Goal: Book appointment/travel/reservation

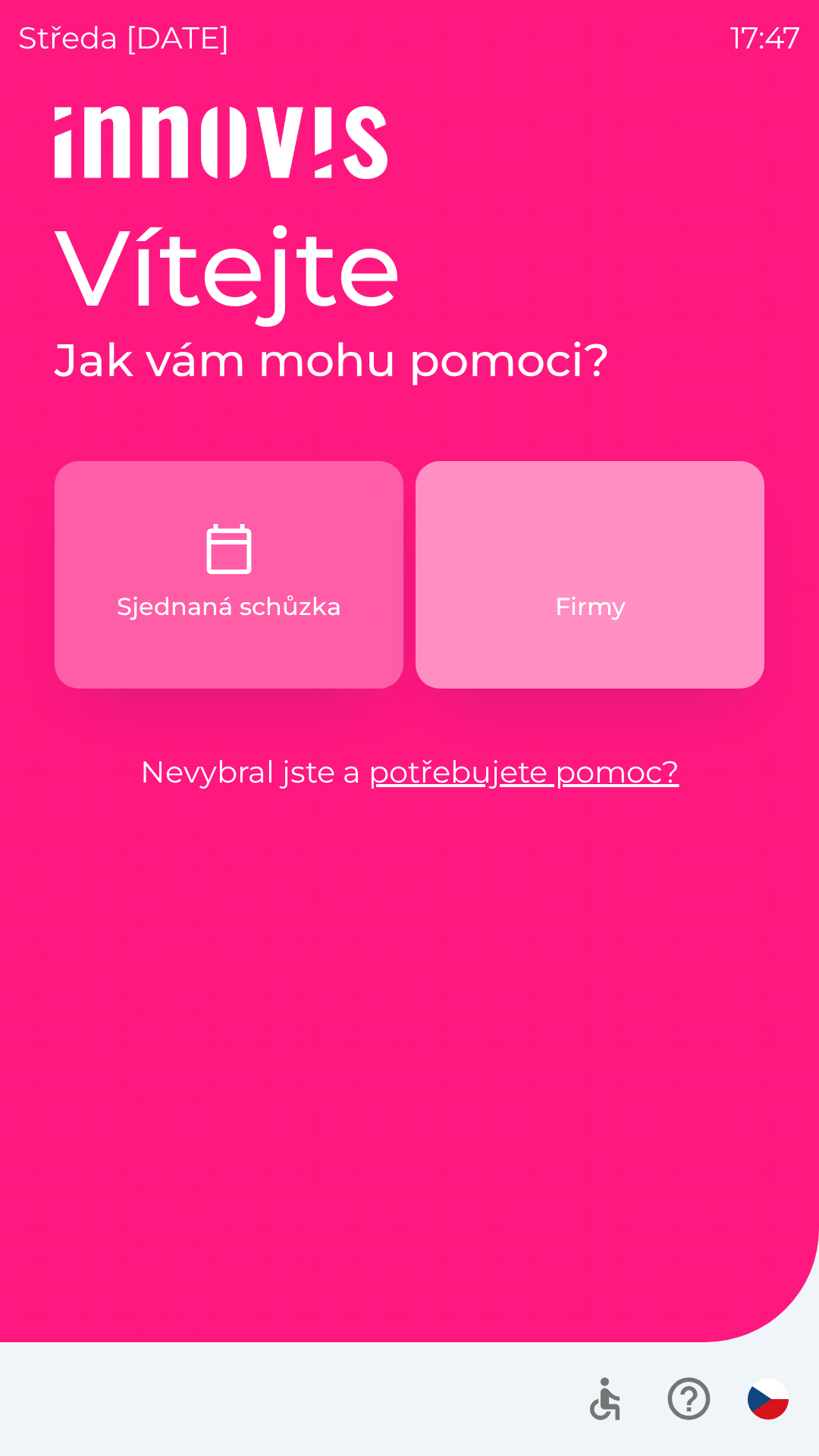
click at [495, 624] on button "Firmy" at bounding box center [590, 574] width 349 height 227
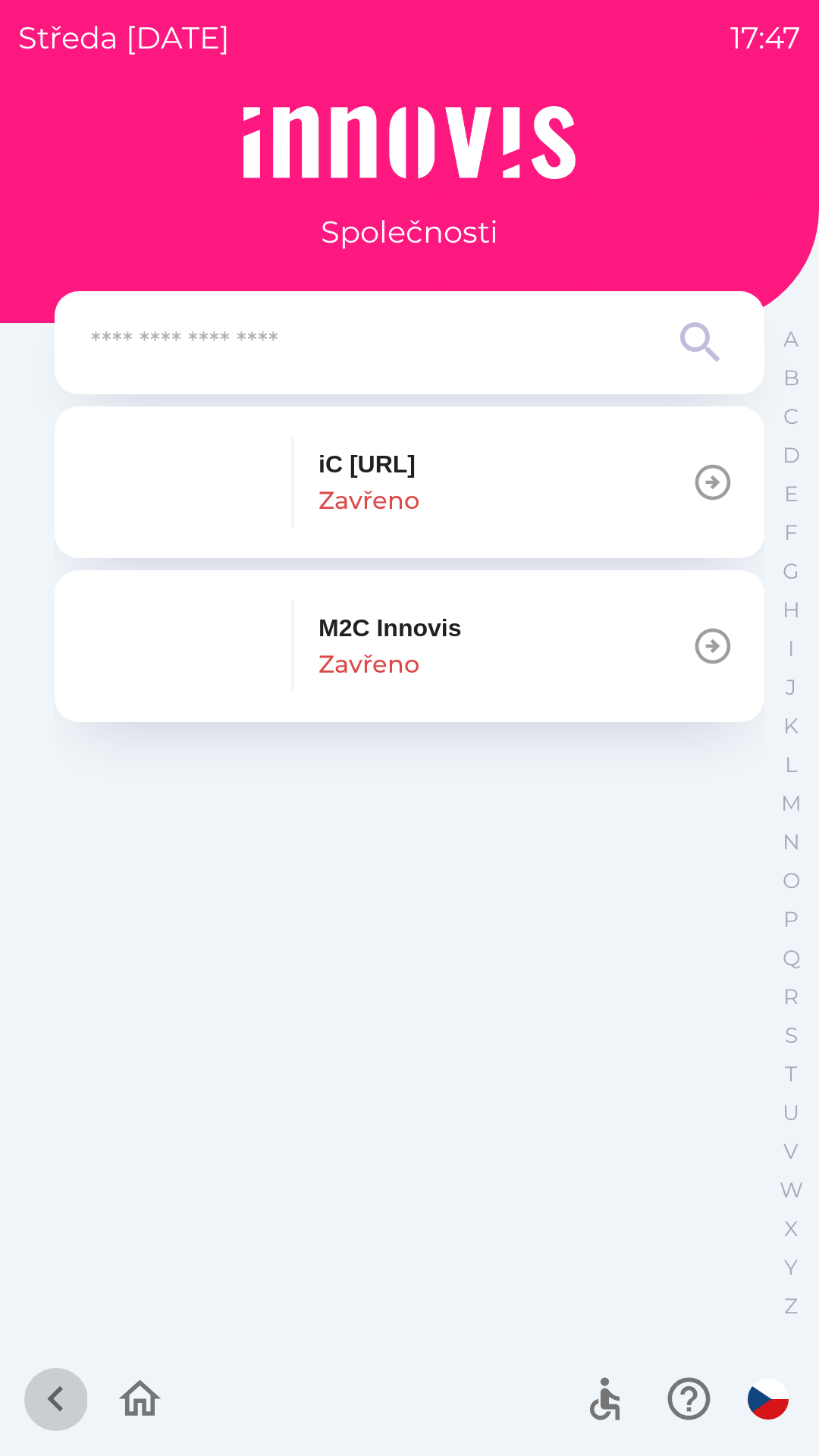
click at [59, 1388] on icon "button" at bounding box center [55, 1400] width 16 height 26
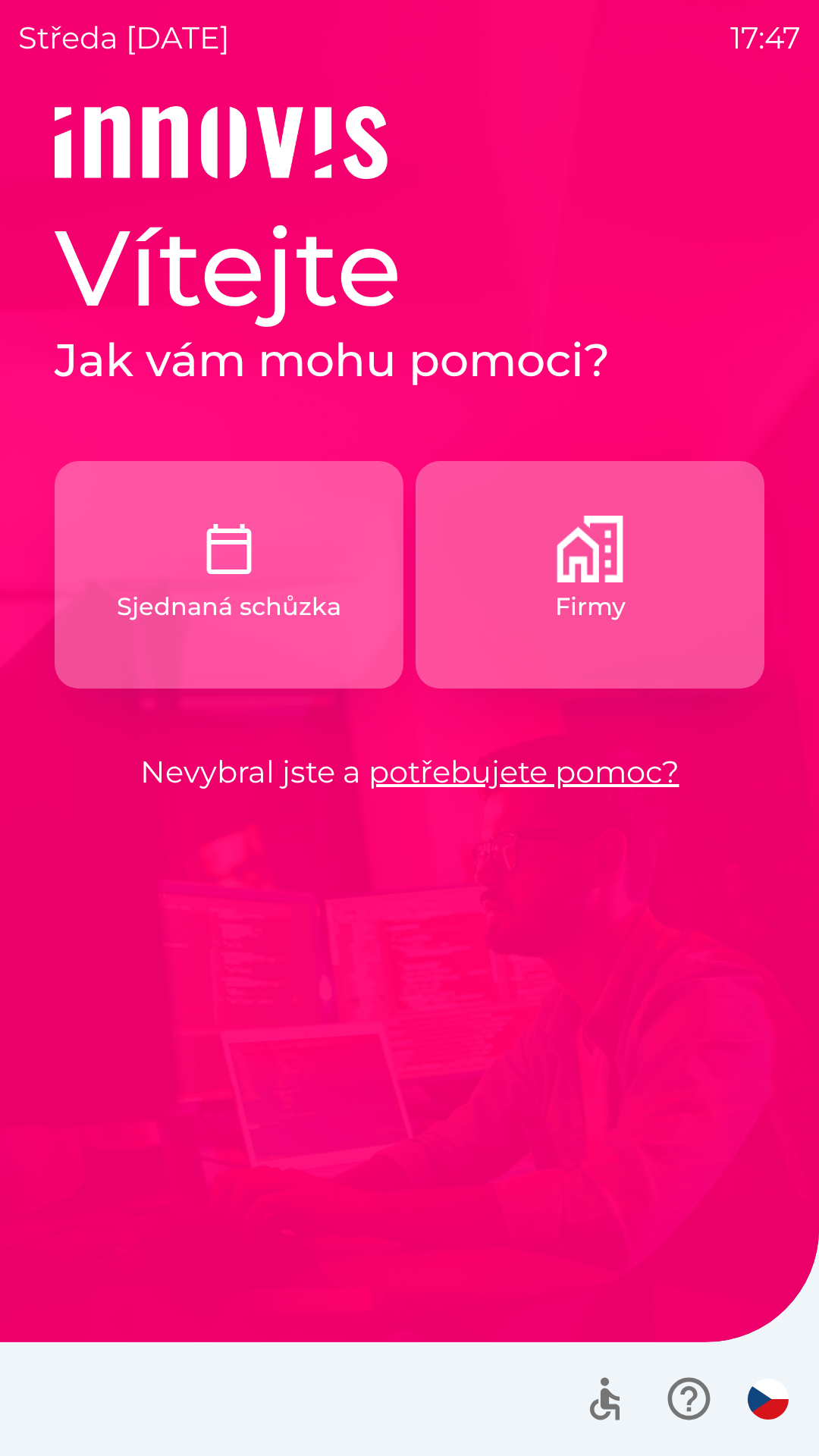
click at [140, 619] on p "Sjednaná schůzka" at bounding box center [229, 606] width 225 height 37
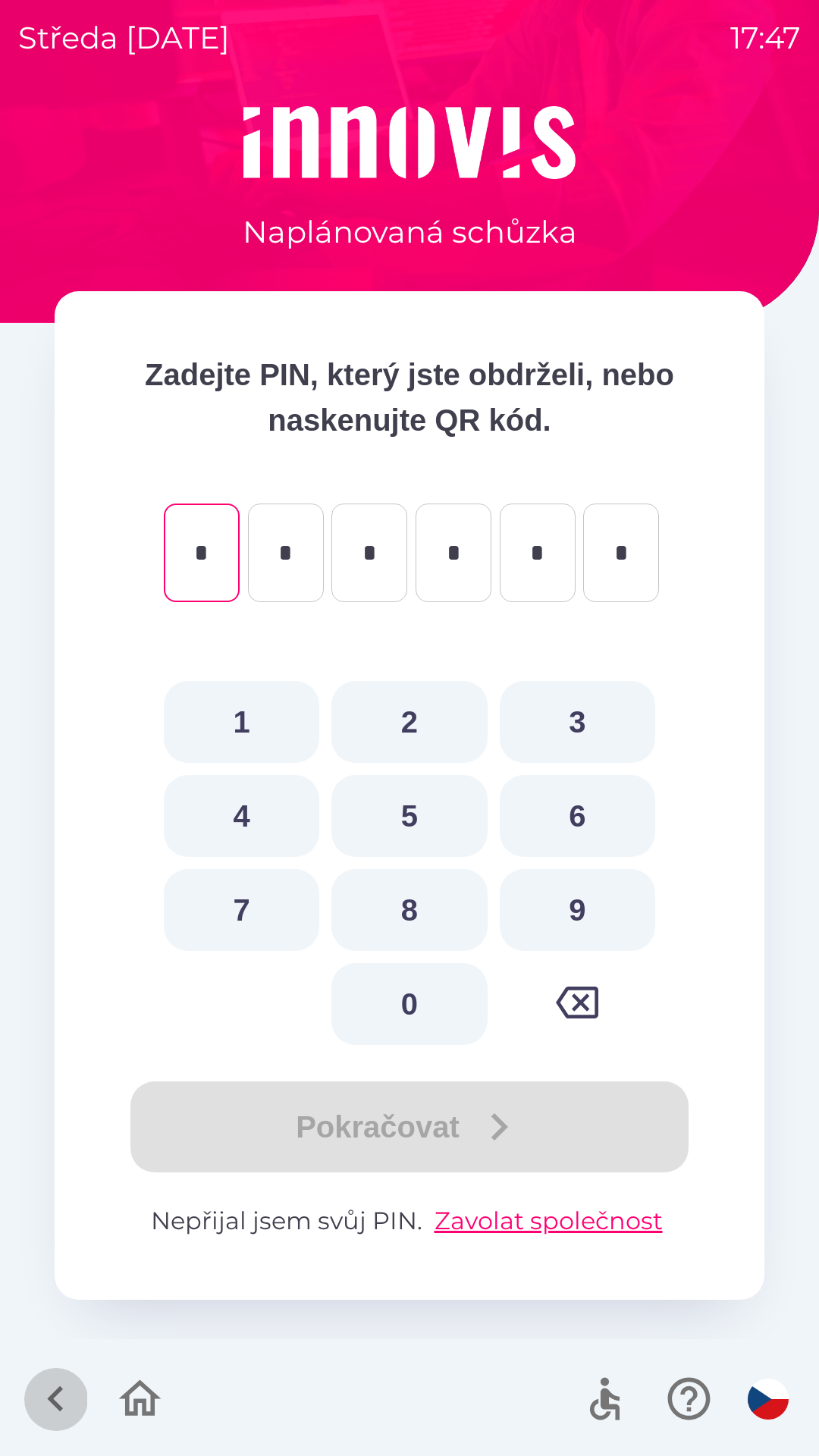
click at [52, 1411] on icon "button" at bounding box center [56, 1399] width 51 height 51
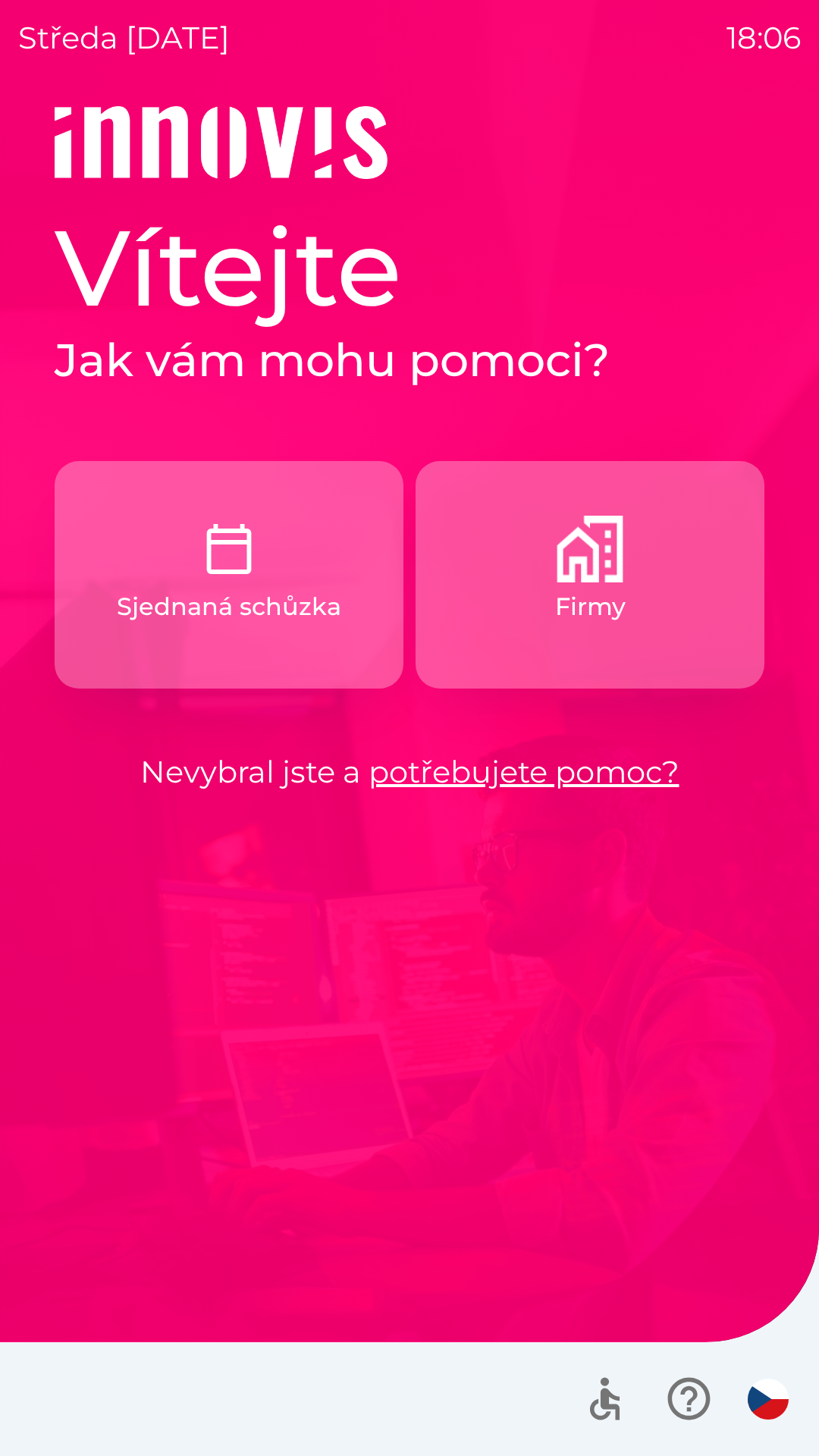
click at [754, 1424] on div at bounding box center [684, 1398] width 222 height 63
